Goal: Transaction & Acquisition: Purchase product/service

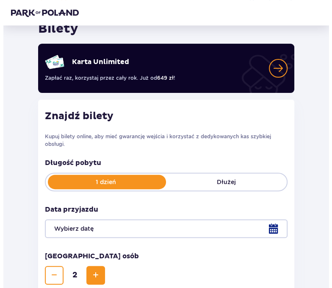
scroll to position [85, 0]
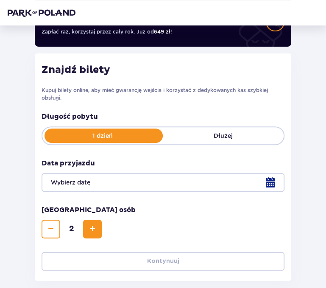
click at [93, 176] on div at bounding box center [163, 182] width 242 height 19
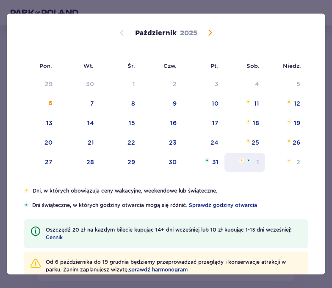
scroll to position [29, 0]
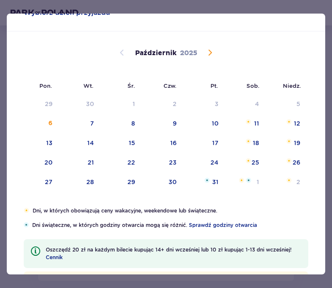
click at [208, 53] on span "Następny miesiąc" at bounding box center [210, 52] width 10 height 10
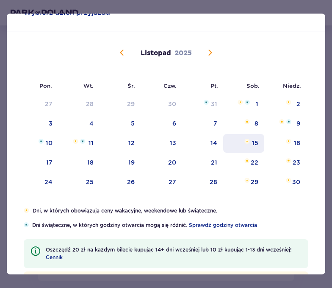
click at [241, 148] on div "15" at bounding box center [243, 143] width 41 height 19
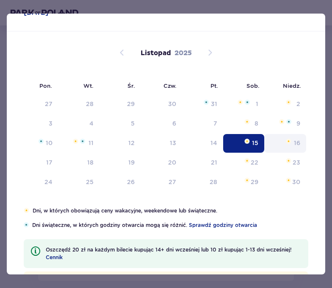
type input "[DATE]"
click at [290, 143] on div "16" at bounding box center [285, 143] width 42 height 19
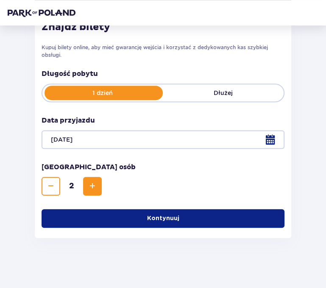
scroll to position [128, 0]
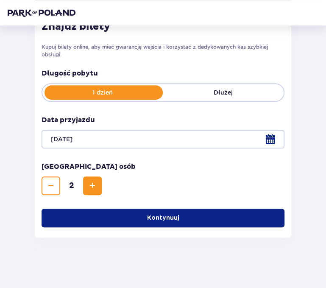
click at [165, 220] on p "Kontynuuj" at bounding box center [163, 218] width 32 height 8
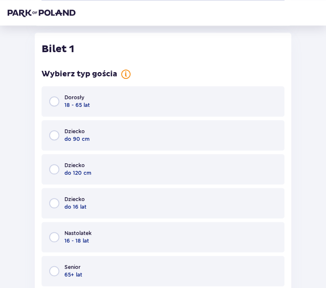
scroll to position [340, 0]
click at [59, 105] on div "Dorosły 18 - 65 lat" at bounding box center [163, 101] width 242 height 31
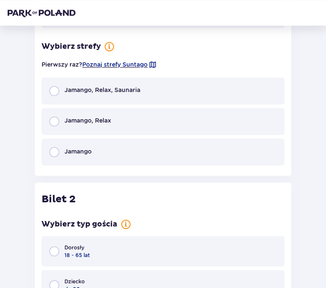
scroll to position [675, 0]
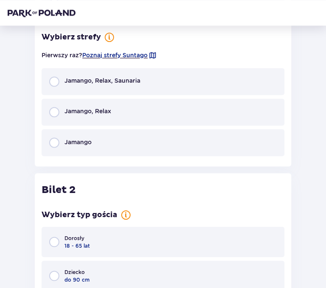
click at [72, 87] on div "Jamango, Relax, Saunaria" at bounding box center [163, 81] width 242 height 27
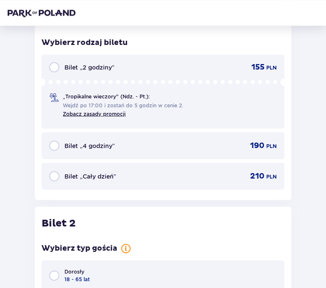
scroll to position [812, 0]
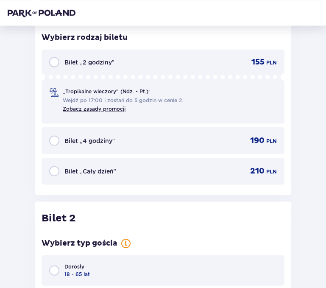
click at [118, 170] on div "Bilet „Cały dzień” 210 PLN" at bounding box center [162, 171] width 227 height 10
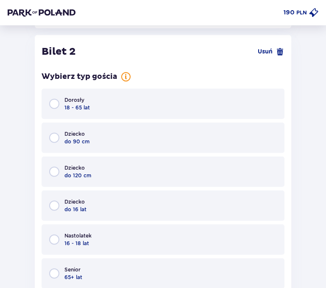
scroll to position [980, 0]
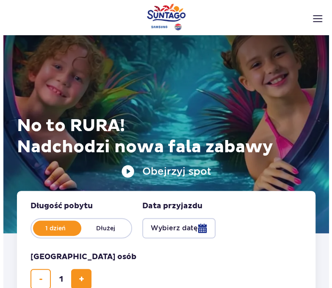
scroll to position [85, 0]
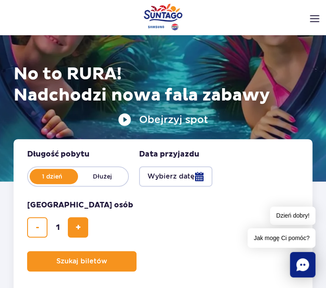
click at [194, 173] on fieldset "Data przyjazdu data przyjazdu w hero Wybierz datę" at bounding box center [175, 167] width 73 height 37
click at [195, 176] on button "Wybierz datę" at bounding box center [175, 176] width 73 height 20
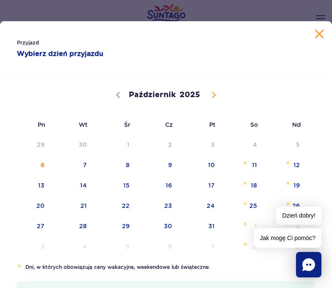
click at [211, 95] on icon at bounding box center [214, 95] width 6 height 6
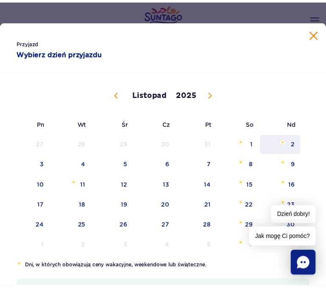
scroll to position [42, 0]
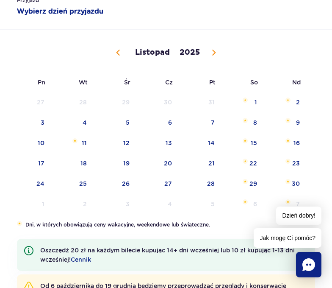
click at [214, 49] on span at bounding box center [214, 52] width 14 height 14
select select "11"
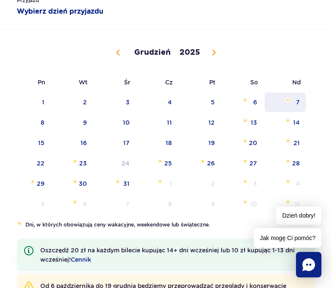
click at [278, 109] on span "7" at bounding box center [285, 101] width 43 height 19
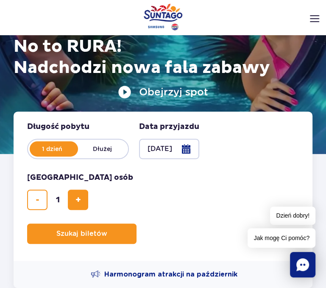
scroll to position [127, 0]
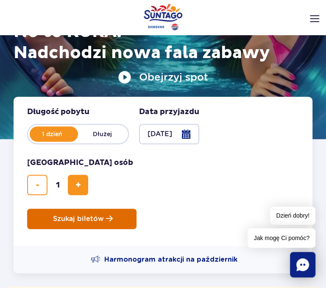
click at [109, 217] on span "Planowanie wizyty w Park of Poland" at bounding box center [109, 218] width 7 height 7
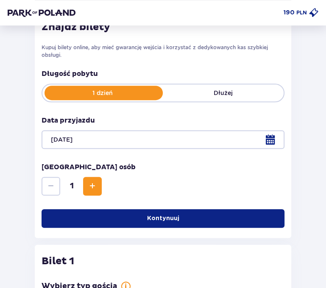
scroll to position [128, 0]
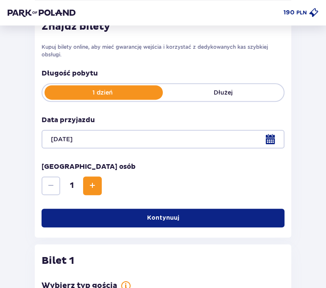
click at [92, 181] on span "Zwiększ" at bounding box center [92, 186] width 10 height 10
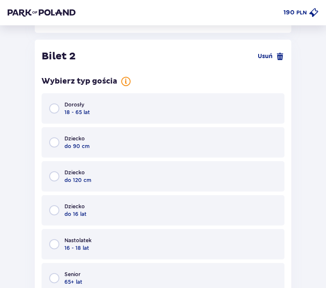
scroll to position [980, 0]
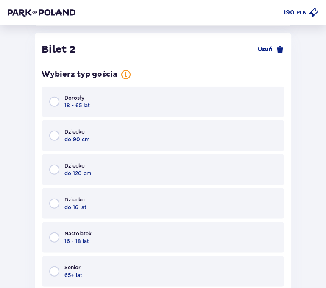
click at [76, 105] on span "18 - 65 lat" at bounding box center [76, 106] width 25 height 8
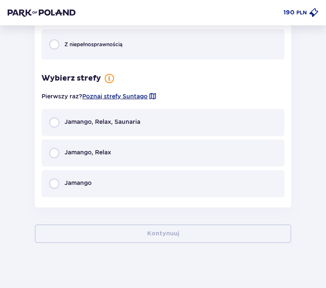
scroll to position [1280, 0]
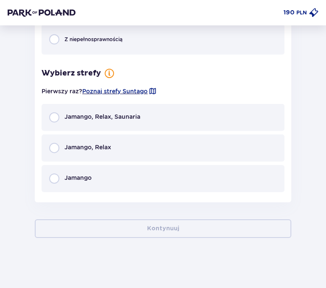
click at [78, 119] on span "Jamango, Relax, Saunaria" at bounding box center [102, 116] width 76 height 8
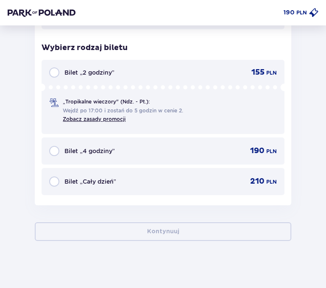
scroll to position [1445, 0]
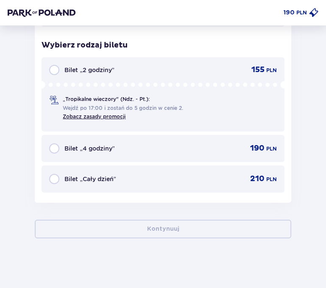
click at [122, 178] on div "Bilet „Cały dzień” 210 PLN" at bounding box center [162, 179] width 227 height 10
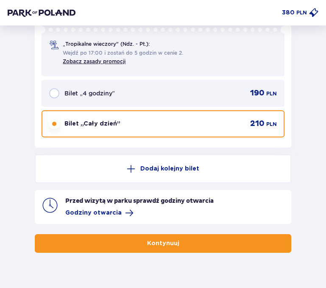
scroll to position [1514, 0]
